Goal: Transaction & Acquisition: Book appointment/travel/reservation

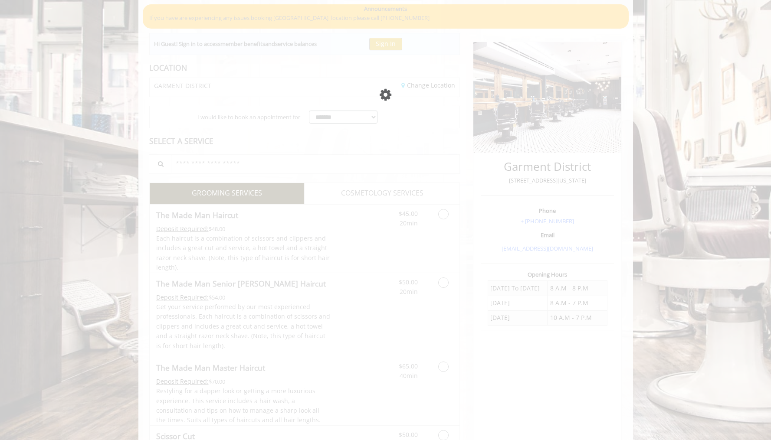
scroll to position [79, 0]
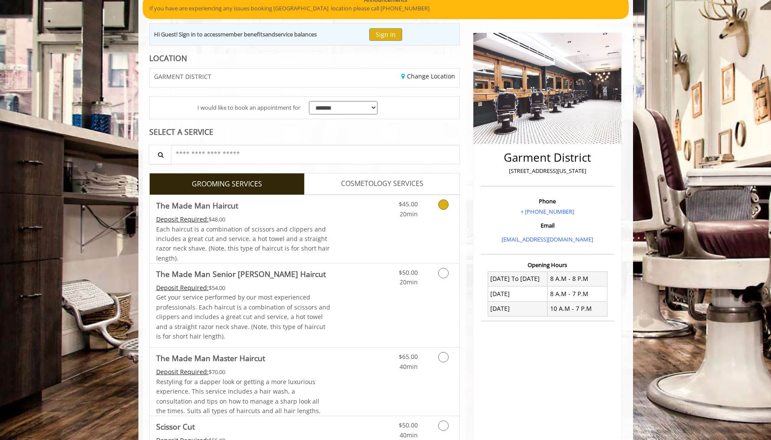
click at [237, 225] on div "Each haircut is a combination of scissors and clippers and includes a great cut…" at bounding box center [243, 244] width 174 height 39
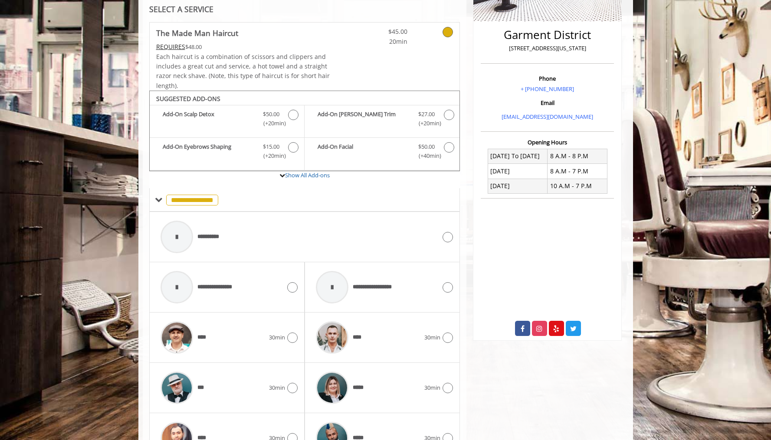
scroll to position [290, 0]
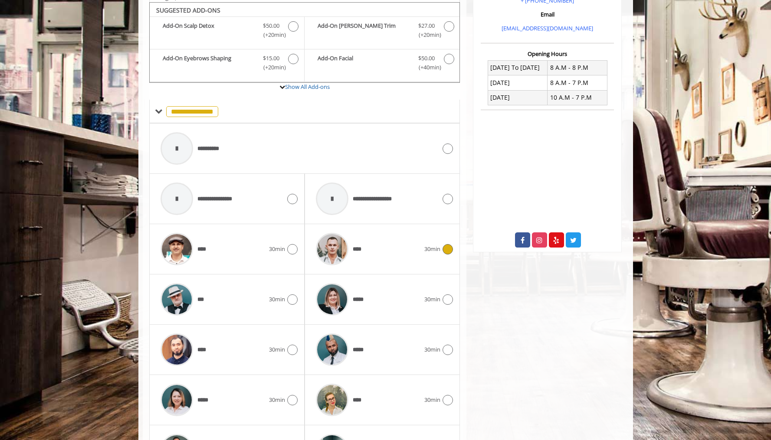
click at [368, 236] on div "****" at bounding box center [367, 249] width 113 height 41
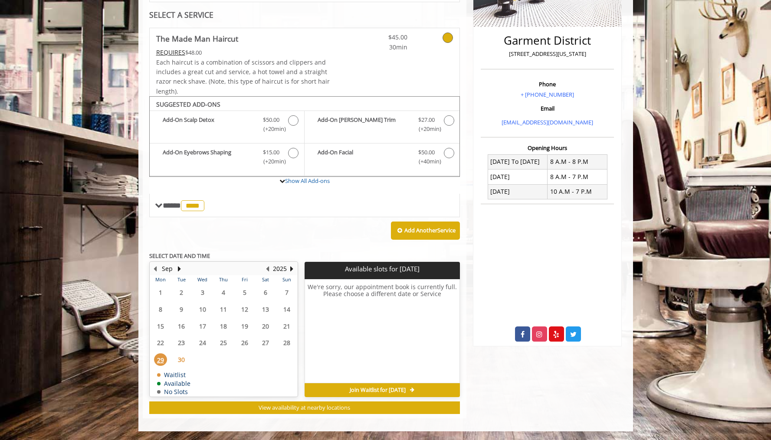
scroll to position [191, 0]
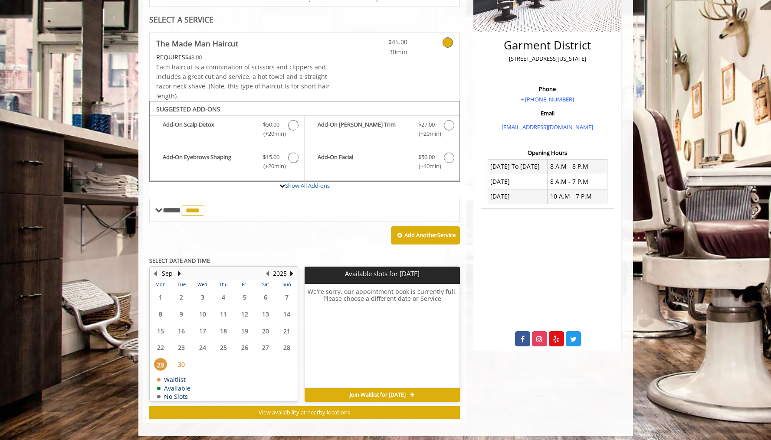
click at [183, 358] on span "30" at bounding box center [181, 364] width 13 height 13
click at [291, 269] on button "Next Year" at bounding box center [291, 274] width 7 height 10
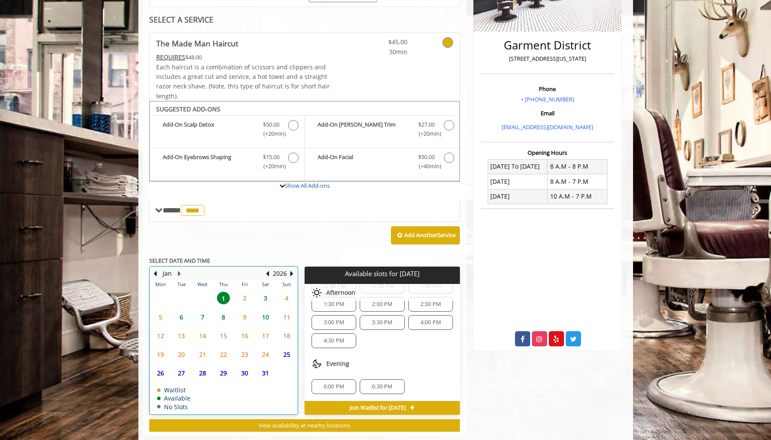
scroll to position [204, 0]
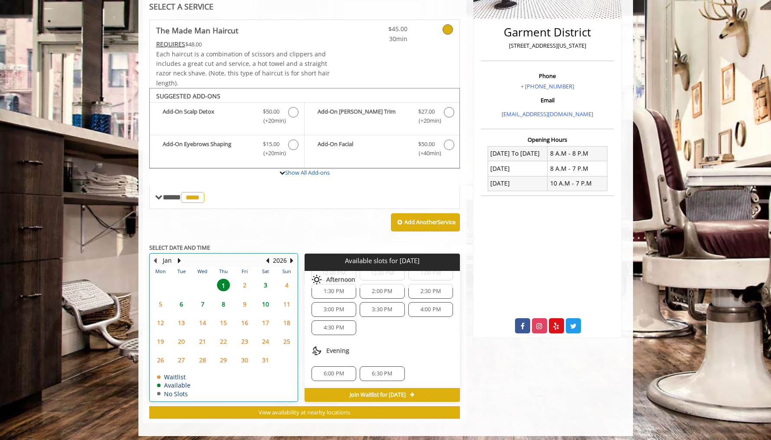
click at [154, 256] on button "Previous Month" at bounding box center [155, 261] width 7 height 10
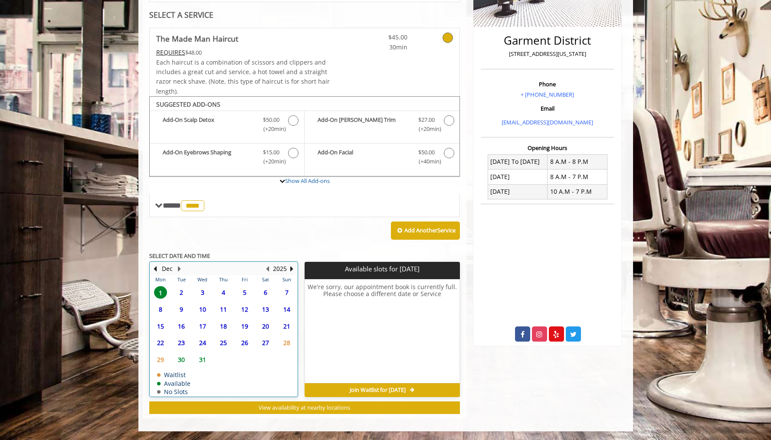
scroll to position [0, 0]
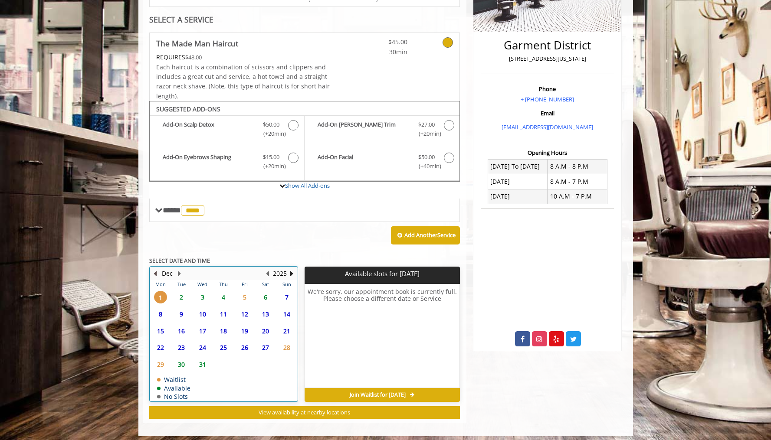
click at [155, 269] on button "Previous Month" at bounding box center [155, 274] width 7 height 10
click at [181, 270] on button "Next Month" at bounding box center [179, 274] width 7 height 10
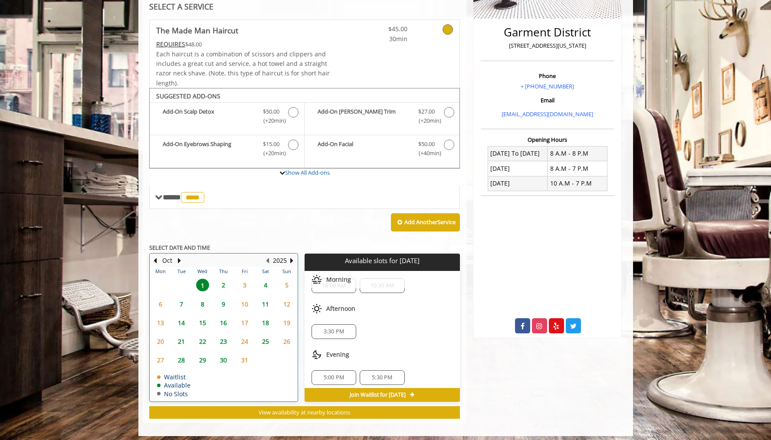
scroll to position [21, 0]
click at [221, 281] on span "2" at bounding box center [223, 285] width 13 height 13
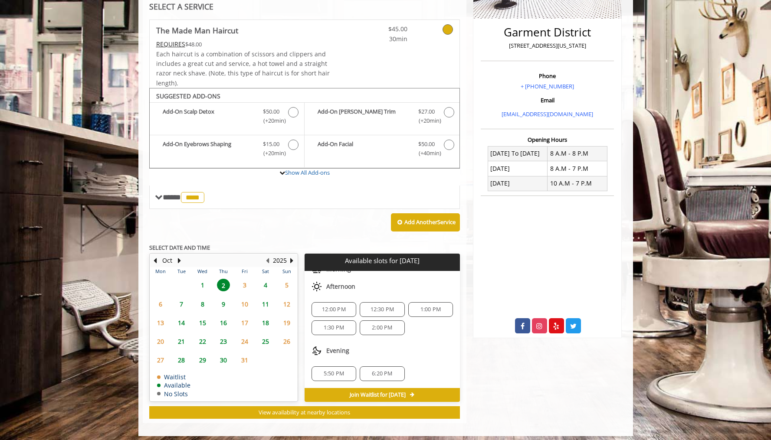
scroll to position [0, 0]
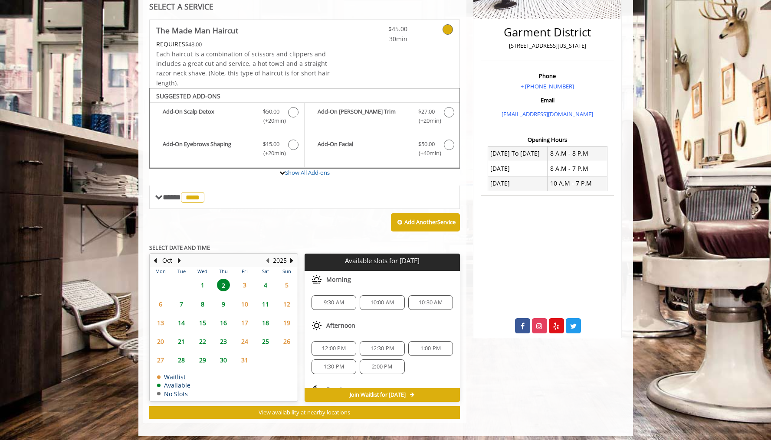
click at [203, 280] on span "1" at bounding box center [202, 285] width 13 height 13
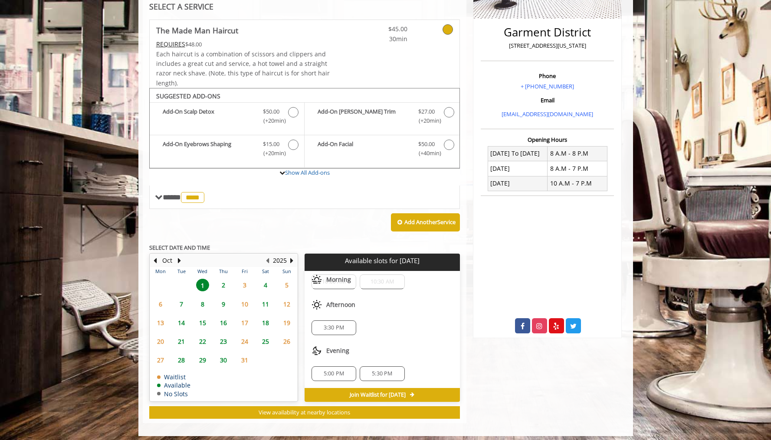
click at [387, 370] on span "5:30 PM" at bounding box center [382, 373] width 20 height 7
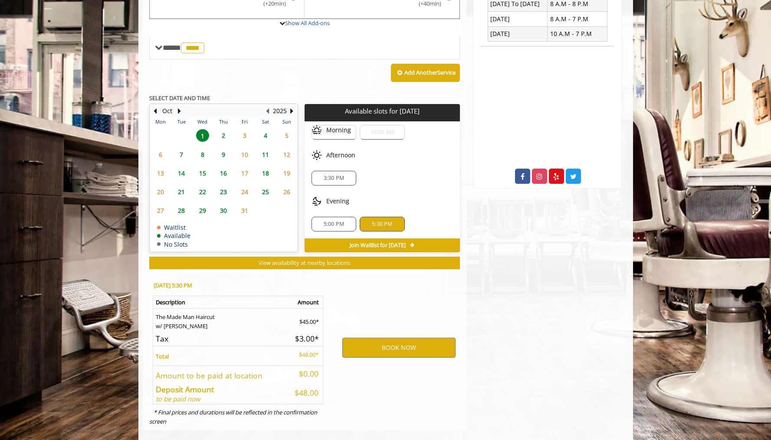
scroll to position [358, 0]
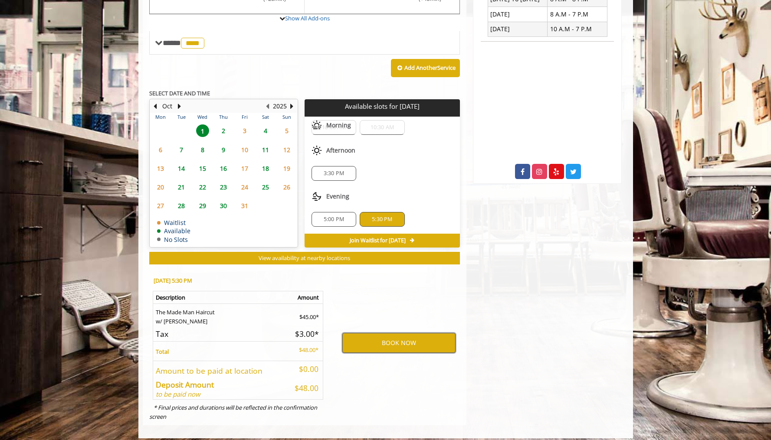
click at [404, 337] on button "BOOK NOW" at bounding box center [398, 343] width 113 height 20
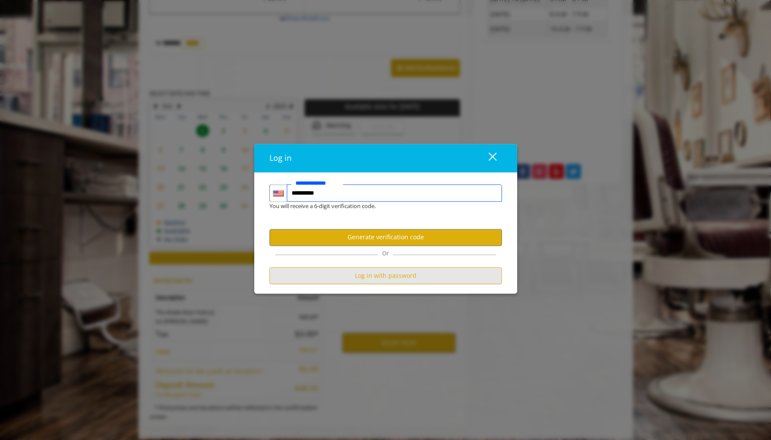
type input "**********"
click at [396, 274] on button "Log in with password" at bounding box center [385, 275] width 232 height 17
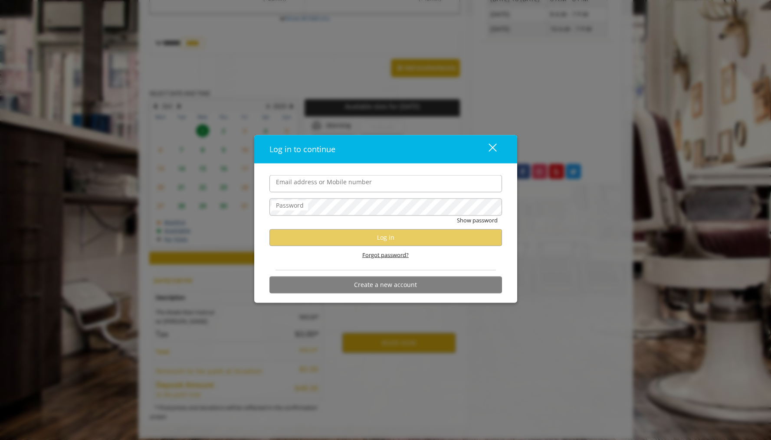
scroll to position [0, 0]
type input "**********"
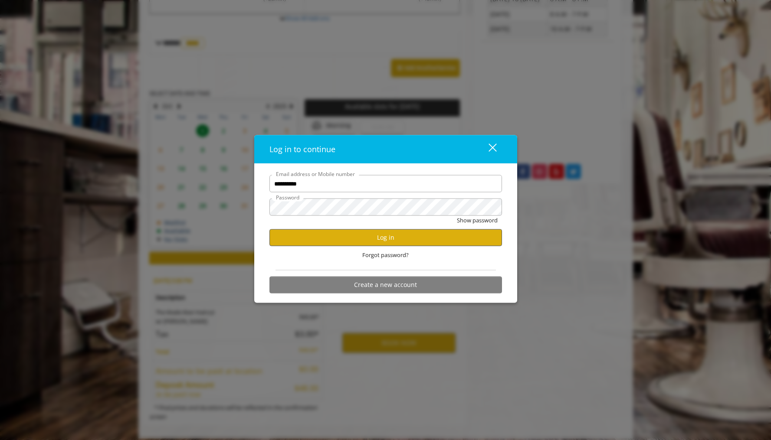
click at [356, 238] on button "Log in" at bounding box center [385, 237] width 232 height 17
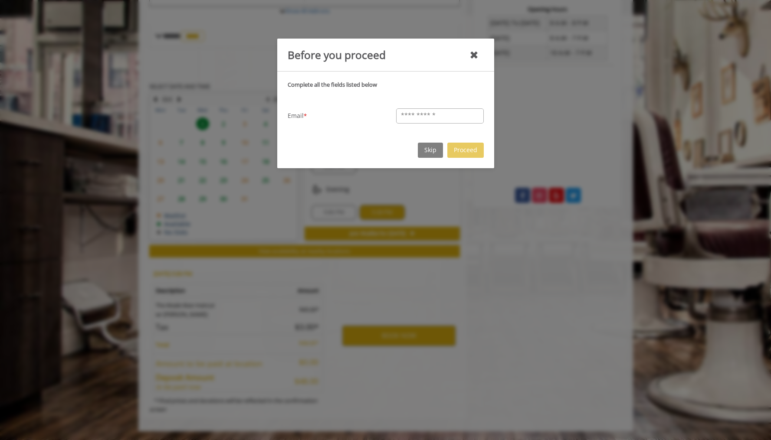
scroll to position [327, 0]
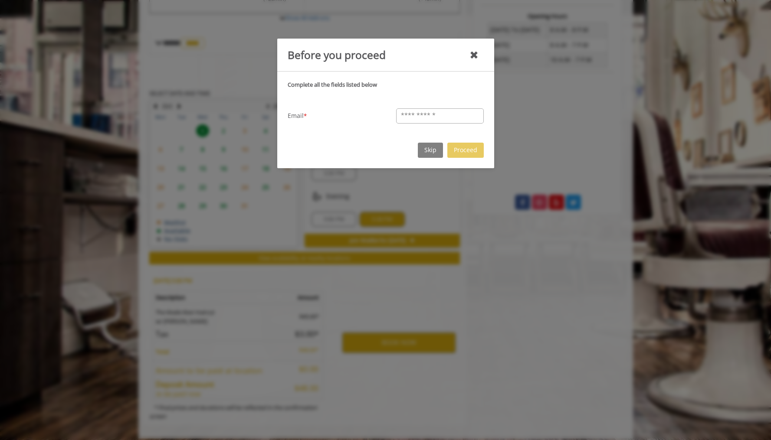
click at [429, 154] on button "Skip" at bounding box center [430, 150] width 25 height 15
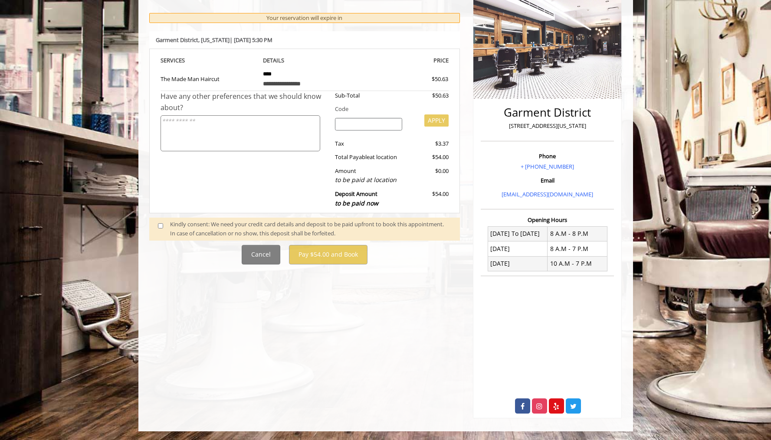
scroll to position [0, 0]
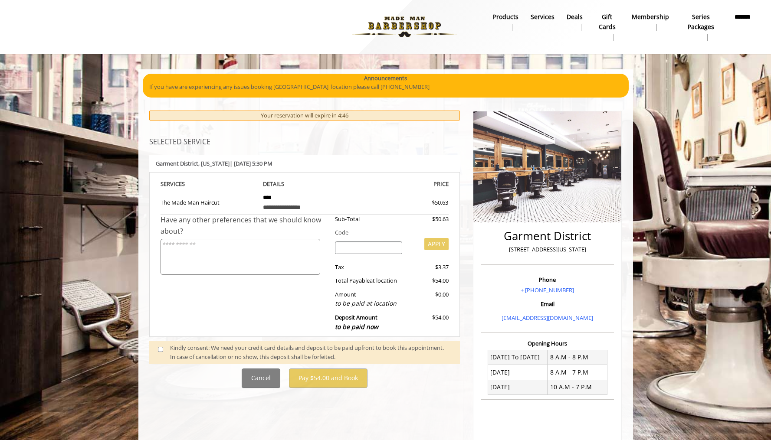
click at [196, 259] on textarea at bounding box center [240, 257] width 160 height 36
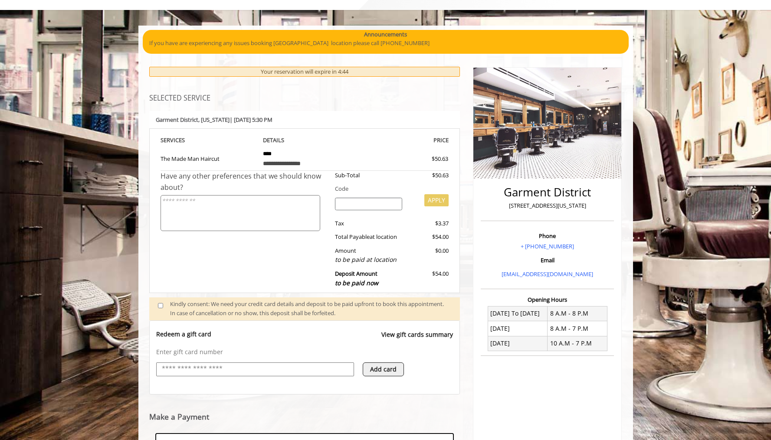
scroll to position [176, 0]
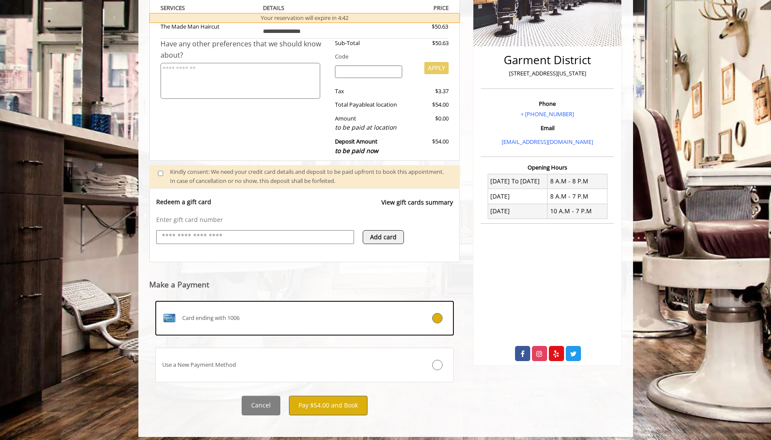
click at [330, 398] on button "Pay $54.00 and Book" at bounding box center [328, 406] width 79 height 20
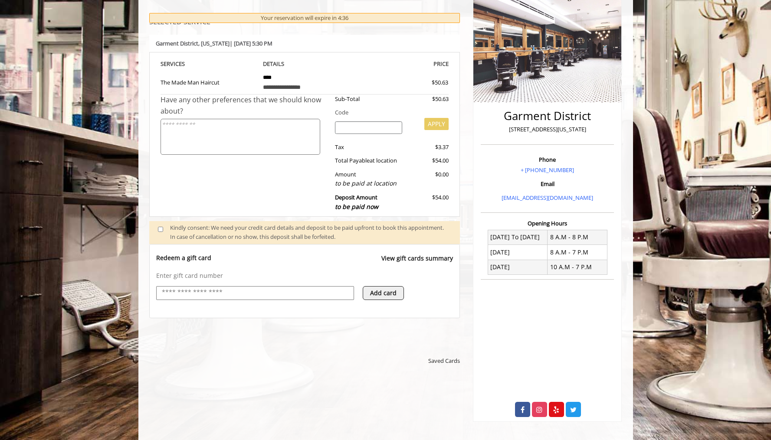
scroll to position [362, 0]
